Goal: Information Seeking & Learning: Learn about a topic

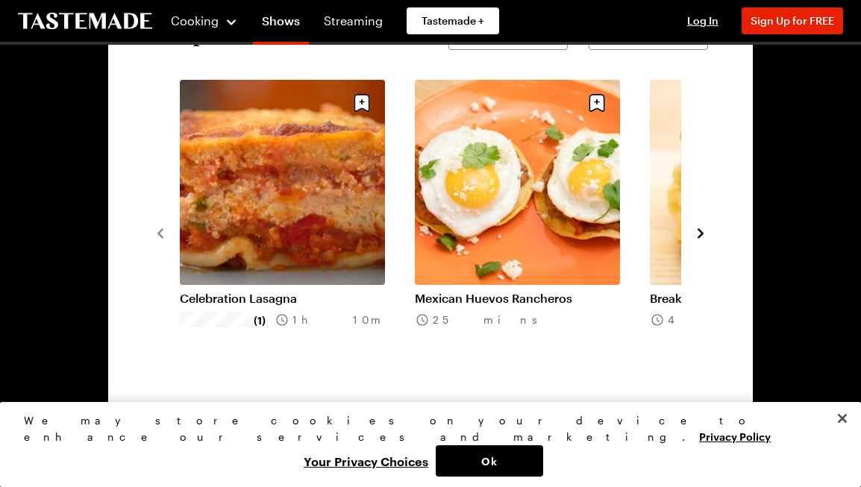
scroll to position [1108, 0]
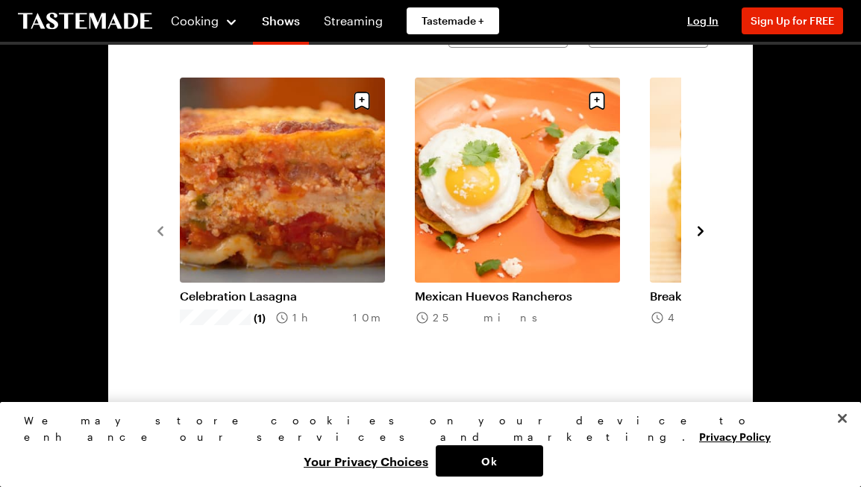
click at [702, 231] on icon "navigate to next item" at bounding box center [701, 231] width 6 height 10
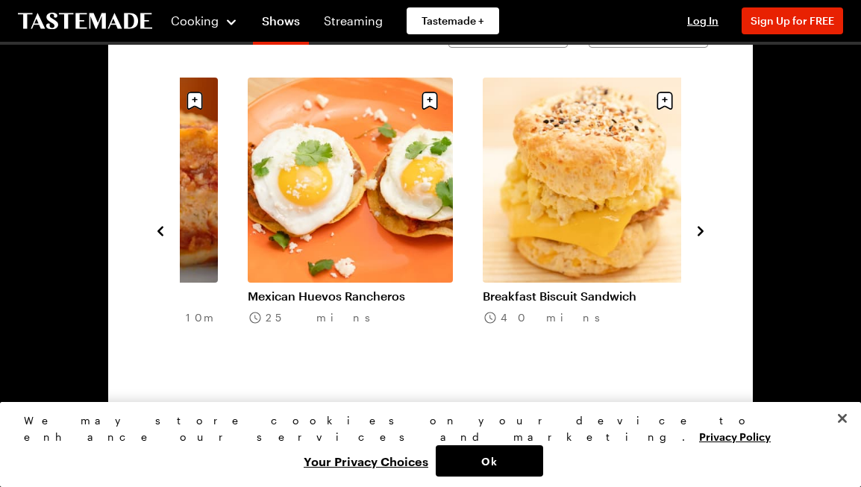
click at [702, 231] on icon "navigate to next item" at bounding box center [701, 231] width 6 height 10
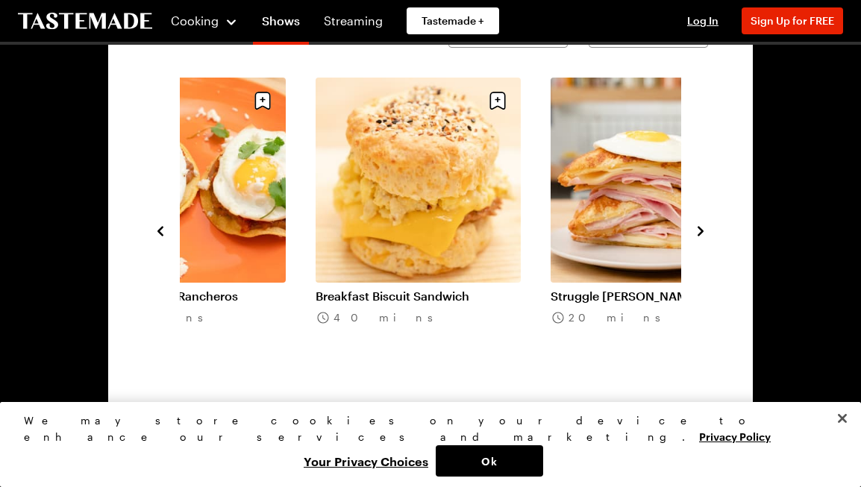
click at [699, 231] on icon "navigate to next item" at bounding box center [700, 231] width 15 height 15
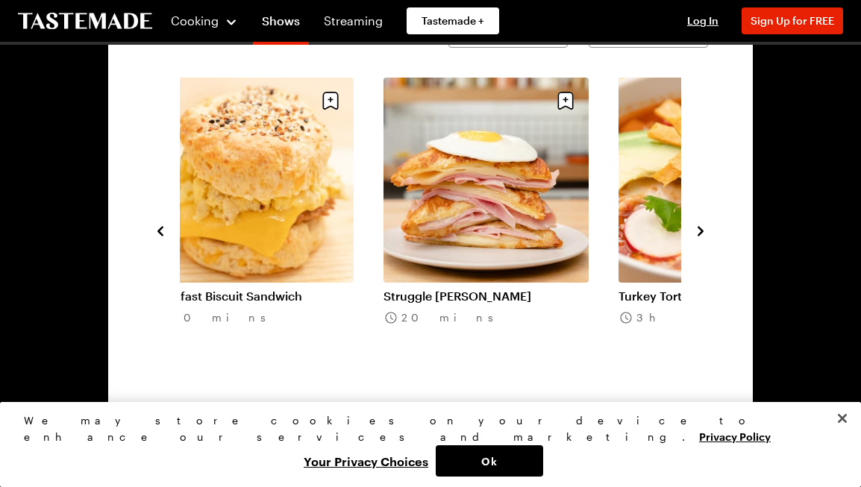
click at [699, 231] on icon "navigate to next item" at bounding box center [700, 231] width 15 height 15
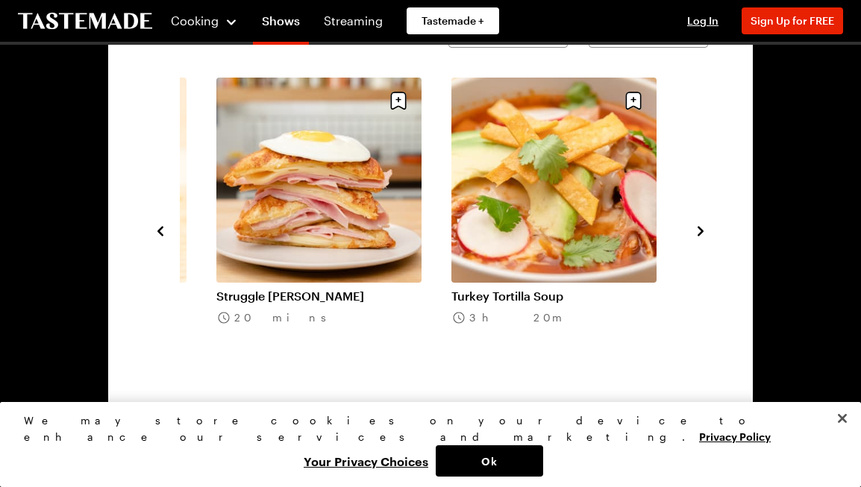
click at [699, 231] on icon "navigate to next item" at bounding box center [700, 231] width 15 height 15
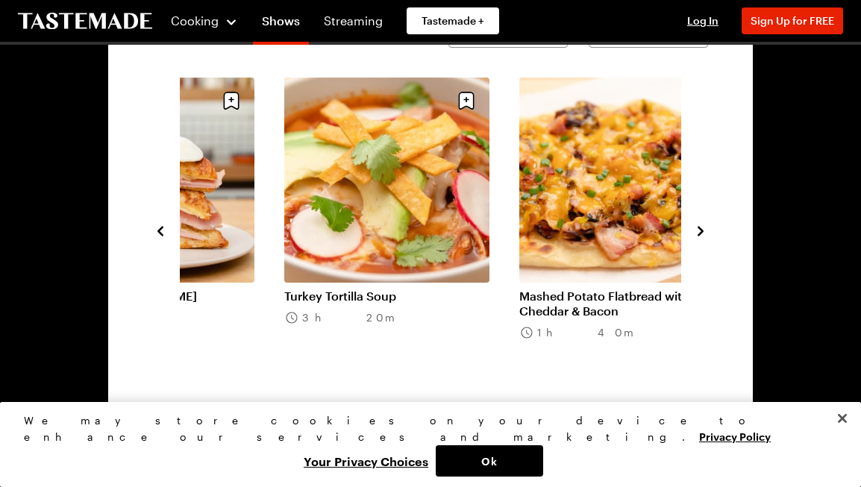
click at [699, 231] on icon "navigate to next item" at bounding box center [700, 231] width 15 height 15
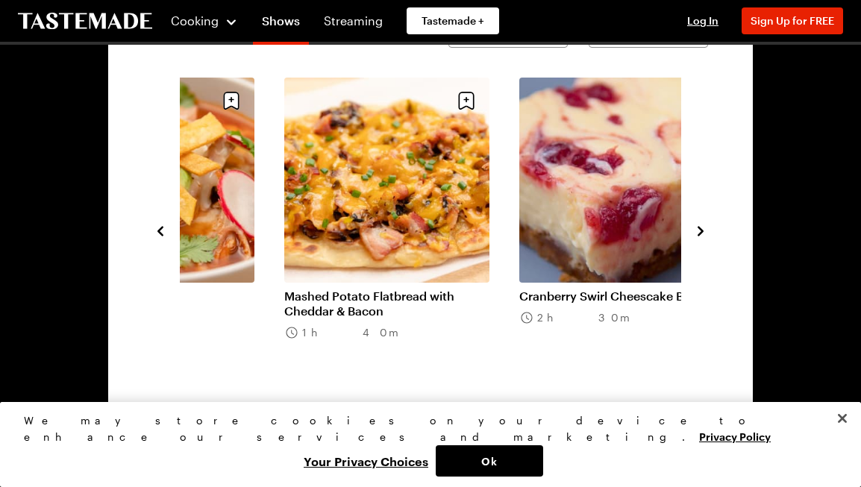
click at [699, 231] on icon "navigate to next item" at bounding box center [700, 231] width 15 height 15
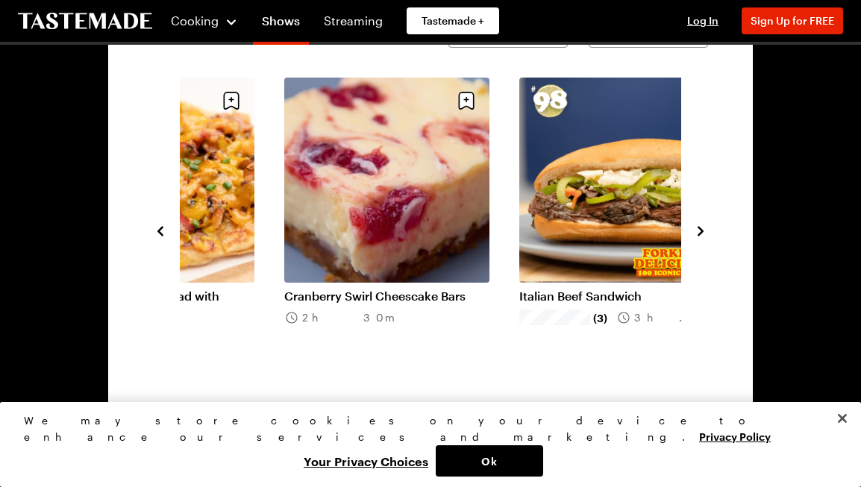
click at [699, 231] on icon "navigate to next item" at bounding box center [700, 231] width 15 height 15
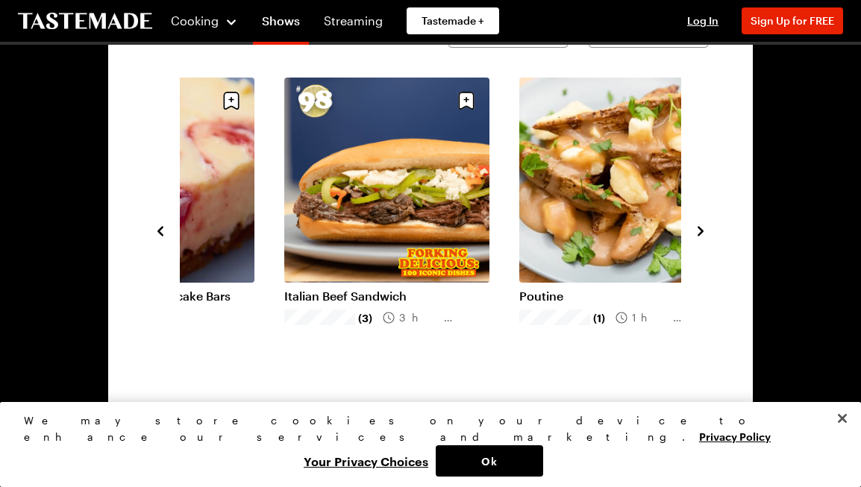
click at [699, 231] on icon "navigate to next item" at bounding box center [700, 231] width 15 height 15
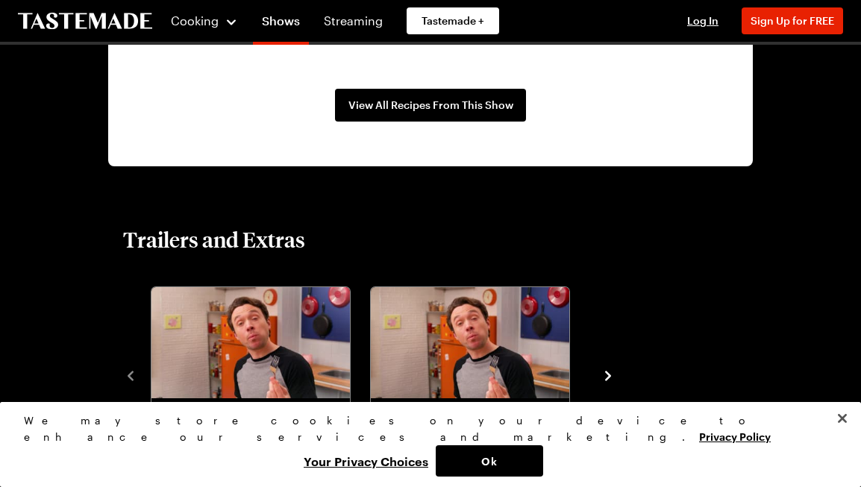
scroll to position [1438, 0]
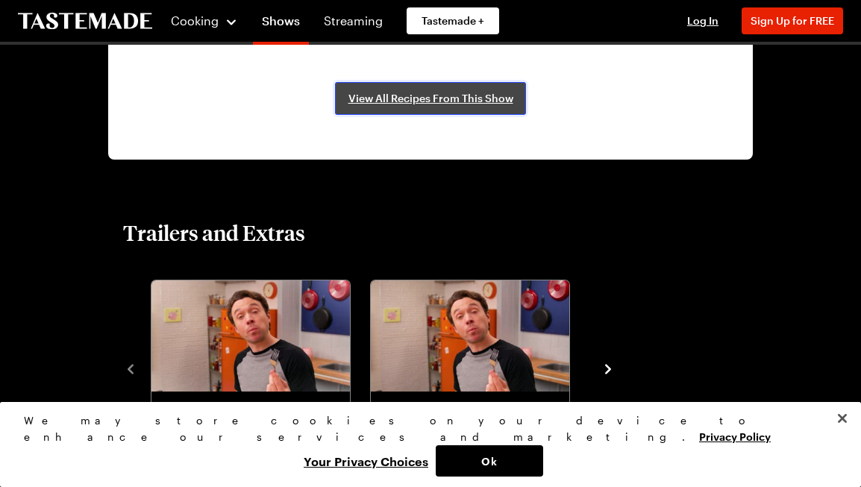
click at [479, 101] on span "View All Recipes From This Show" at bounding box center [431, 98] width 165 height 15
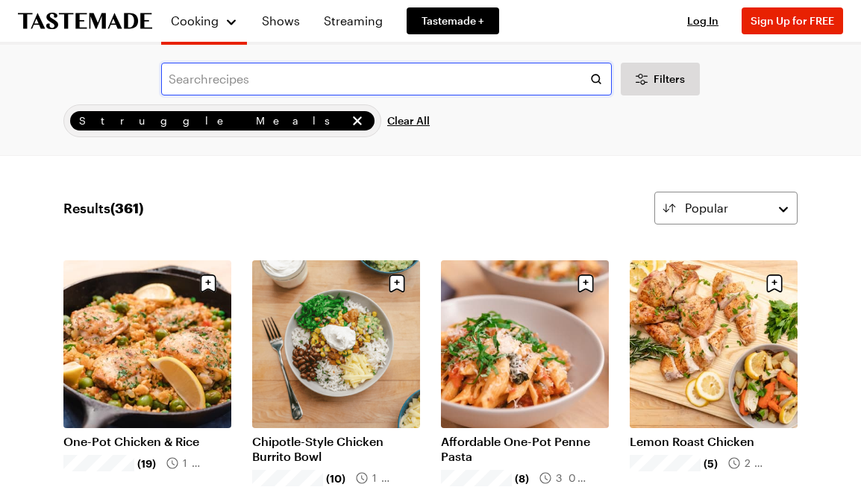
click at [279, 84] on input "text" at bounding box center [386, 79] width 451 height 33
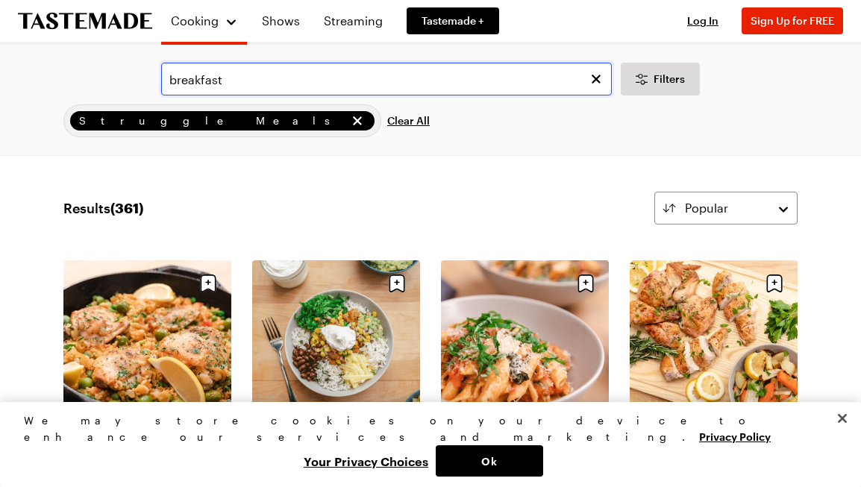
type input "breakfast"
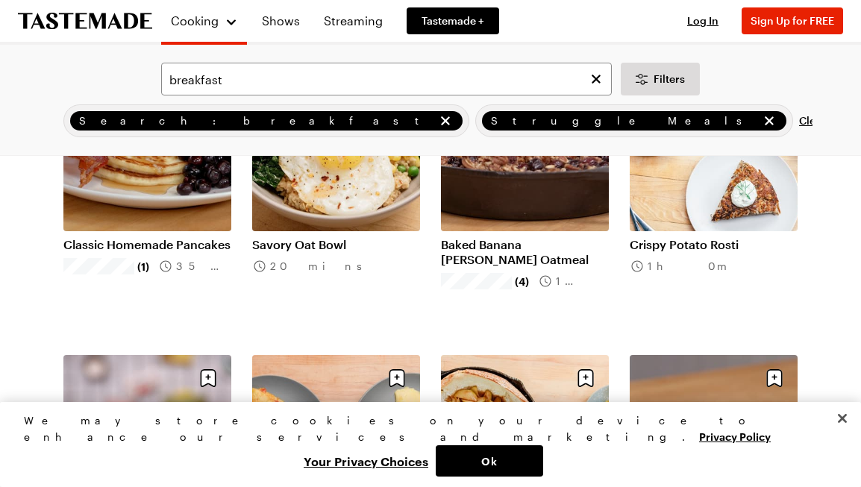
scroll to position [1075, 0]
